Goal: Task Accomplishment & Management: Manage account settings

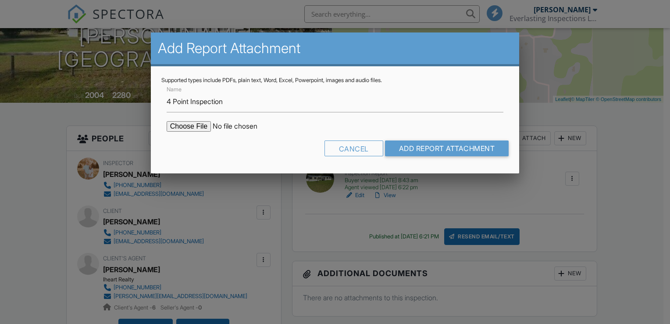
type input "4 Point Inspection"
click at [186, 127] on input "file" at bounding box center [241, 126] width 149 height 11
type input "C:\fakepath\125 Daren Dr 4 Point Final PDF.pdf"
click at [405, 146] on input "Add Report Attachment" at bounding box center [447, 148] width 124 height 16
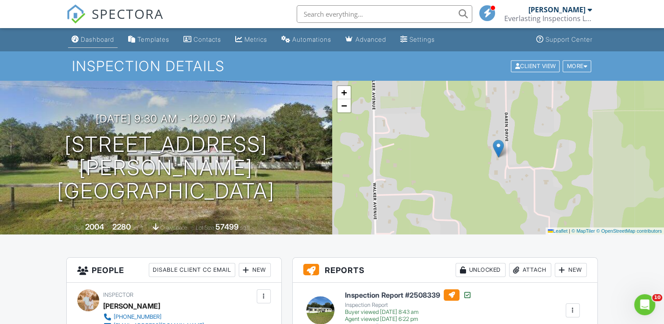
click at [77, 42] on div "Dashboard" at bounding box center [75, 39] width 7 height 7
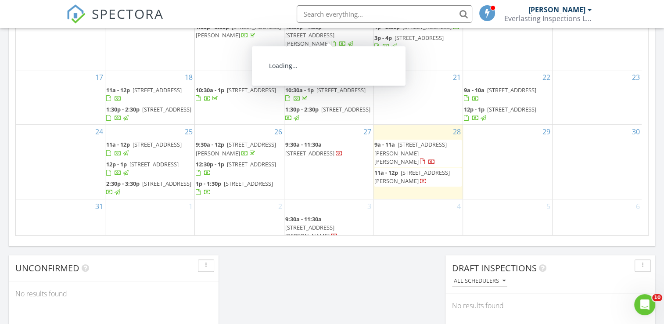
scroll to position [570, 0]
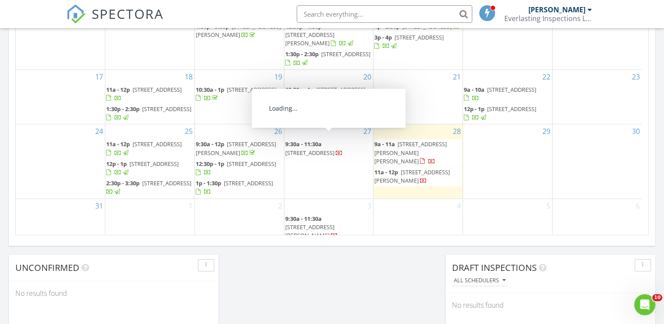
click at [334, 149] on span "5784 S Crater Lake Cir, Keystone Heights 32656" at bounding box center [309, 153] width 49 height 8
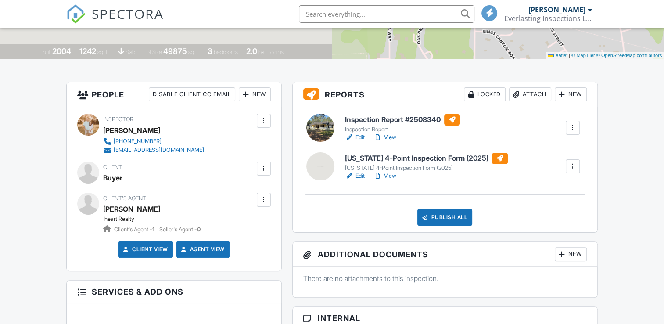
click at [268, 170] on div at bounding box center [263, 168] width 9 height 9
click at [254, 189] on li "Edit" at bounding box center [243, 195] width 45 height 22
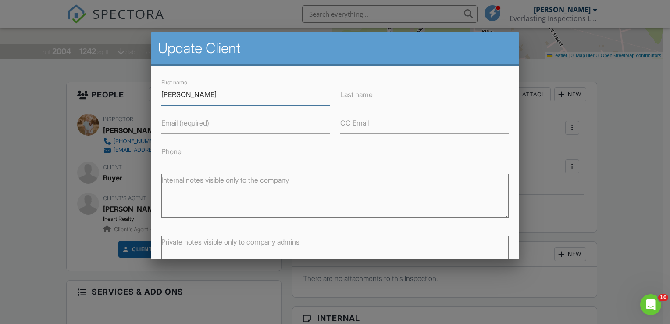
type input "Mike"
click at [387, 97] on input "Last name" at bounding box center [424, 94] width 168 height 21
type input "H"
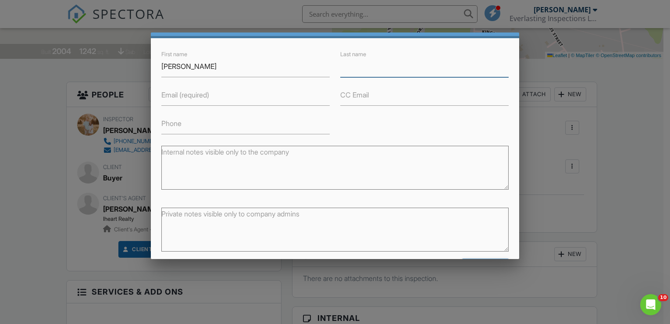
scroll to position [60, 0]
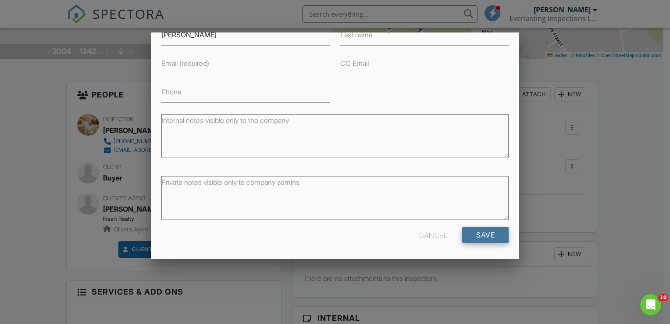
click at [467, 236] on input "Save" at bounding box center [485, 235] width 47 height 16
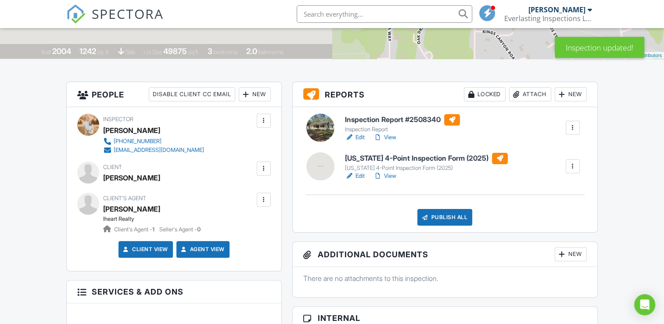
click at [355, 137] on link "Edit" at bounding box center [355, 137] width 20 height 9
